Goal: Task Accomplishment & Management: Use online tool/utility

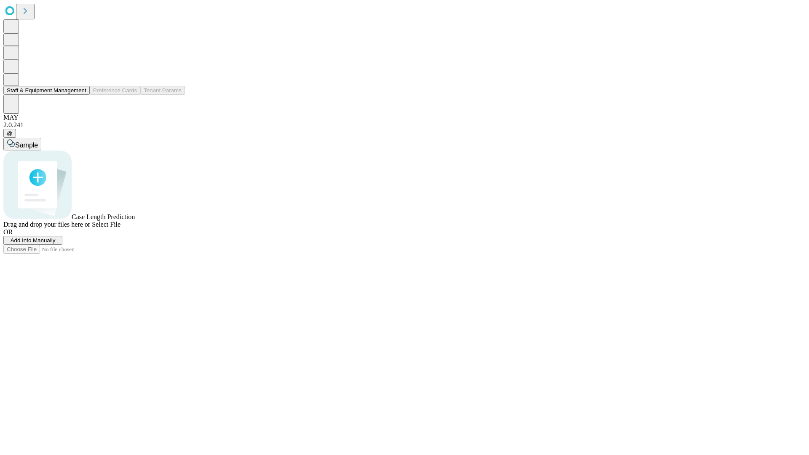
click at [80, 95] on button "Staff & Equipment Management" at bounding box center [46, 90] width 86 height 9
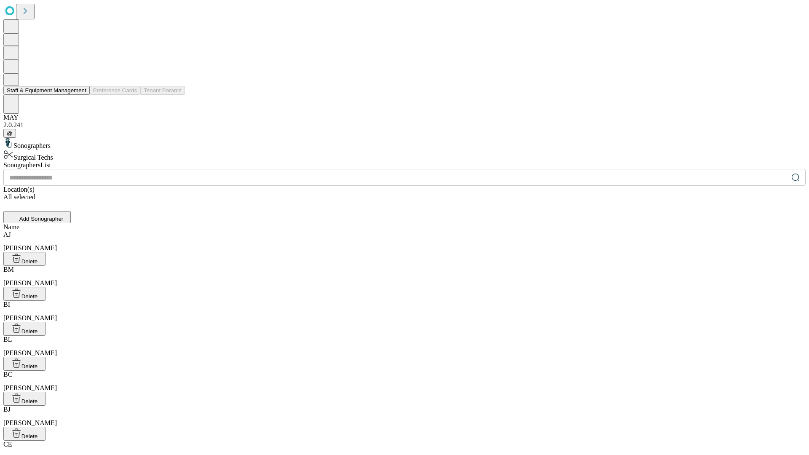
click at [80, 95] on button "Staff & Equipment Management" at bounding box center [46, 90] width 86 height 9
